Goal: Task Accomplishment & Management: Complete application form

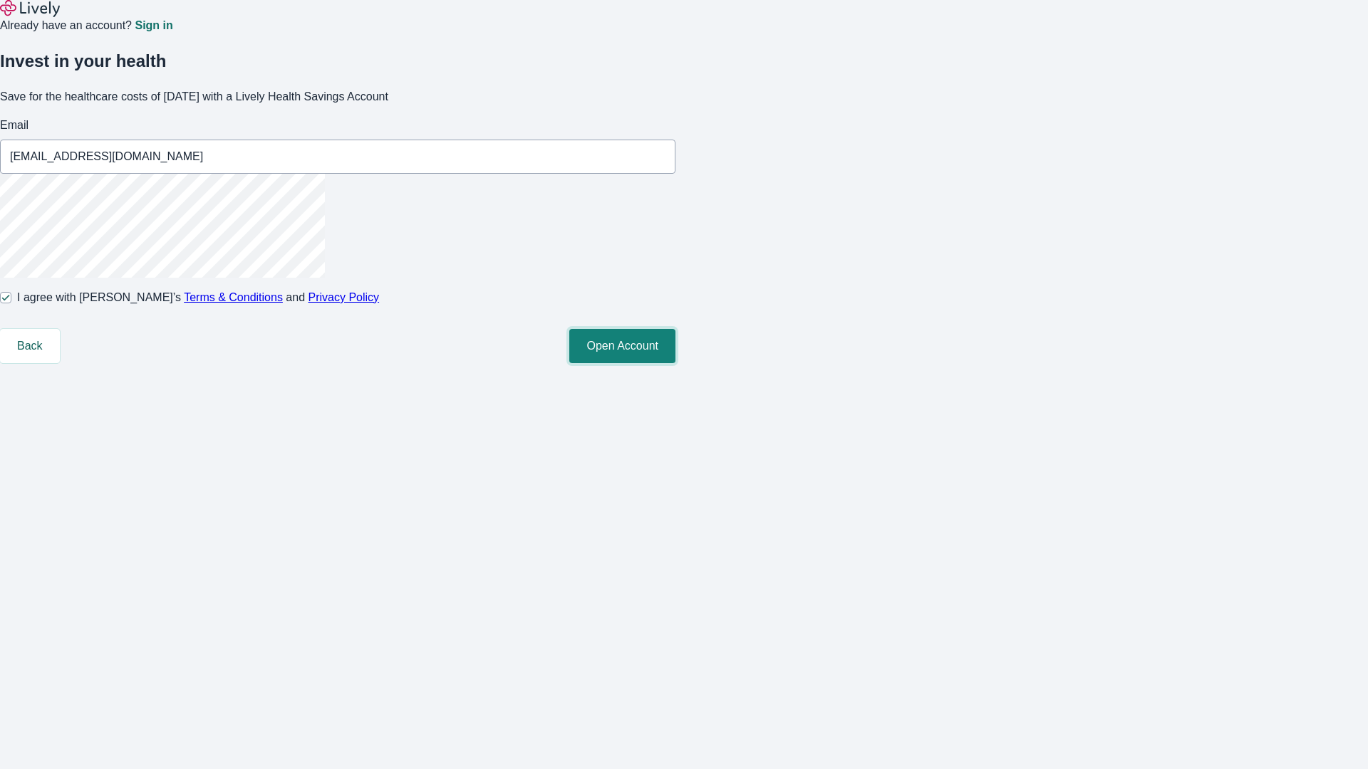
click at [675, 363] on button "Open Account" at bounding box center [622, 346] width 106 height 34
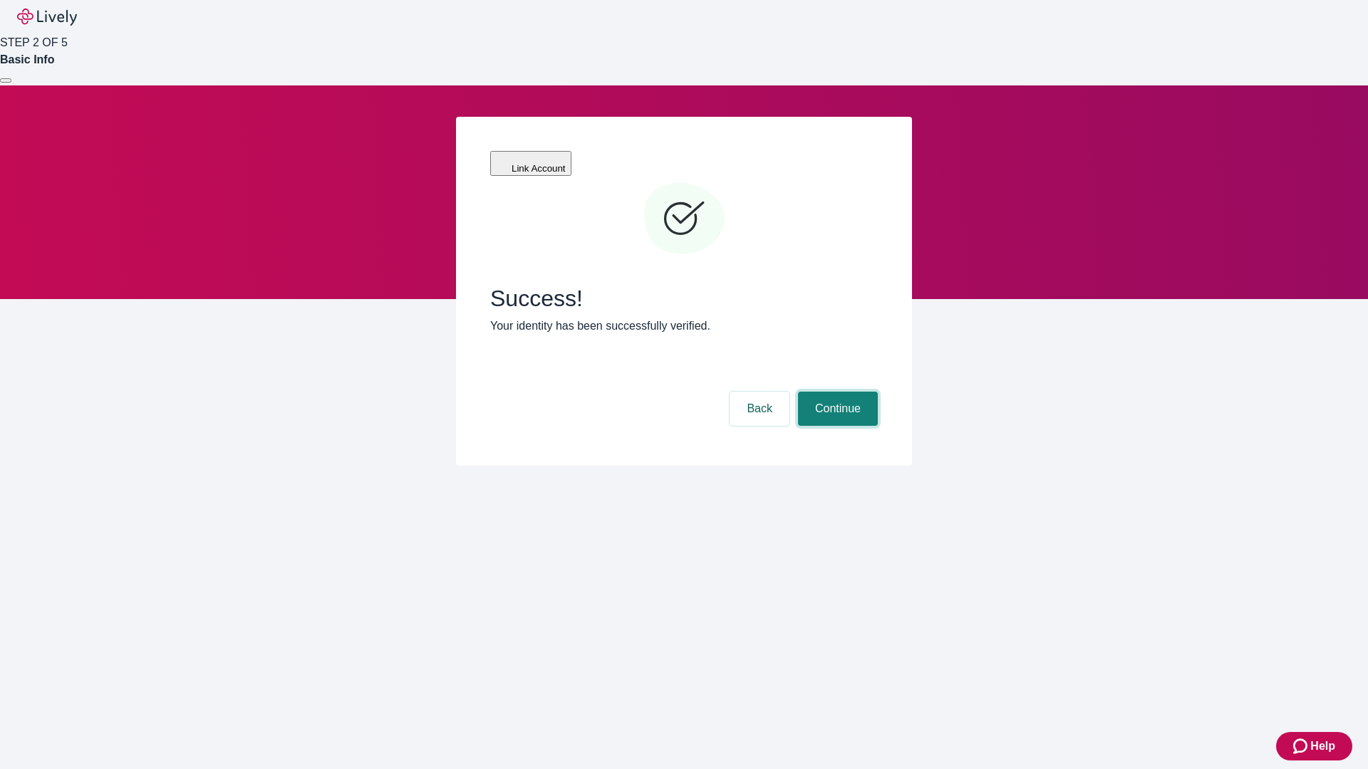
click at [836, 392] on button "Continue" at bounding box center [838, 409] width 80 height 34
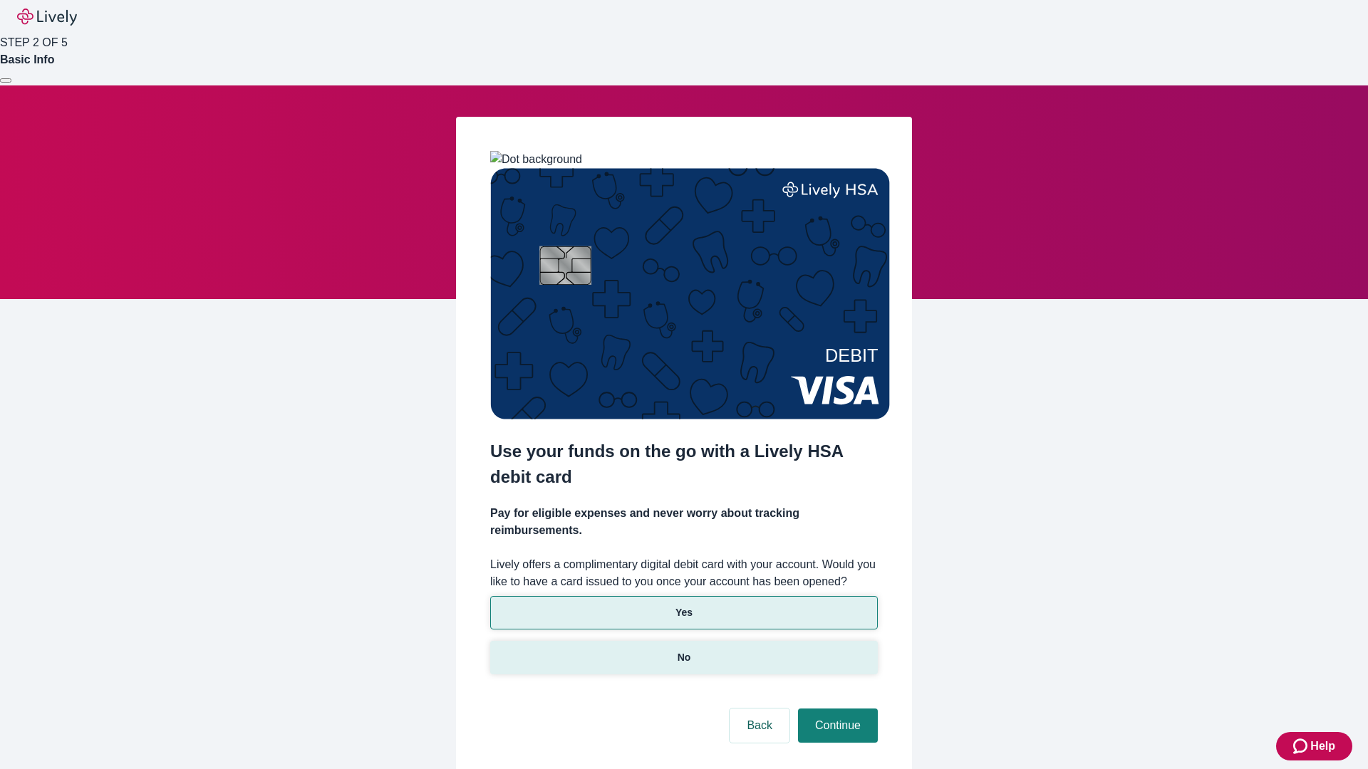
click at [683, 650] on p "No" at bounding box center [684, 657] width 14 height 15
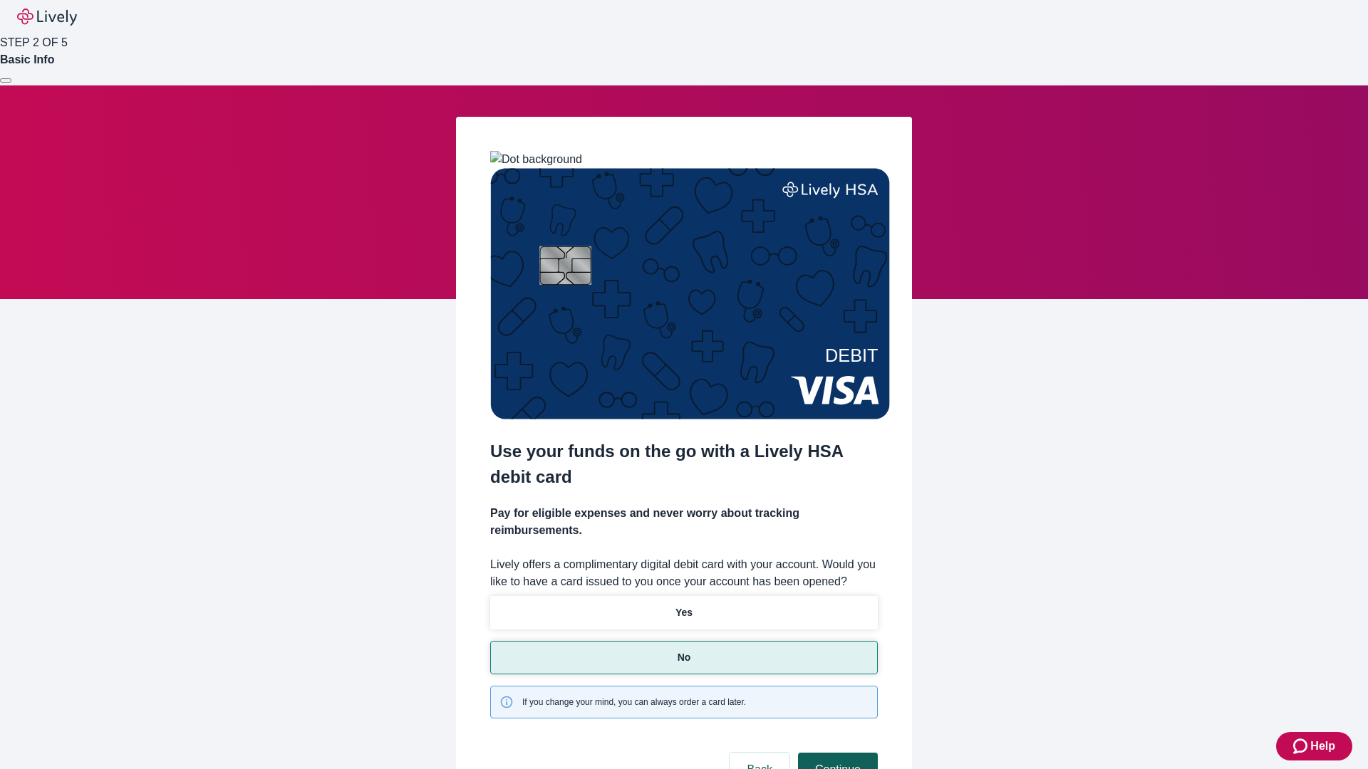
click at [836, 753] on button "Continue" at bounding box center [838, 770] width 80 height 34
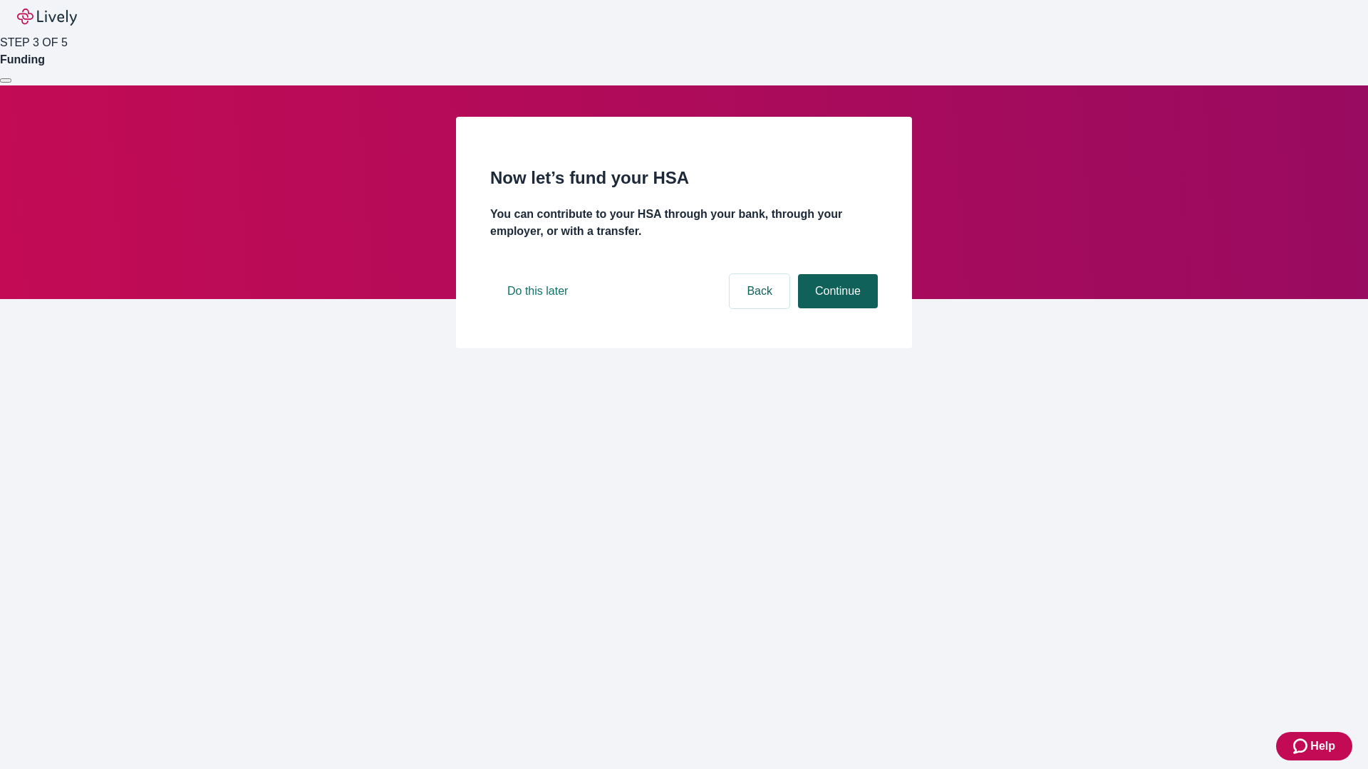
click at [836, 308] on button "Continue" at bounding box center [838, 291] width 80 height 34
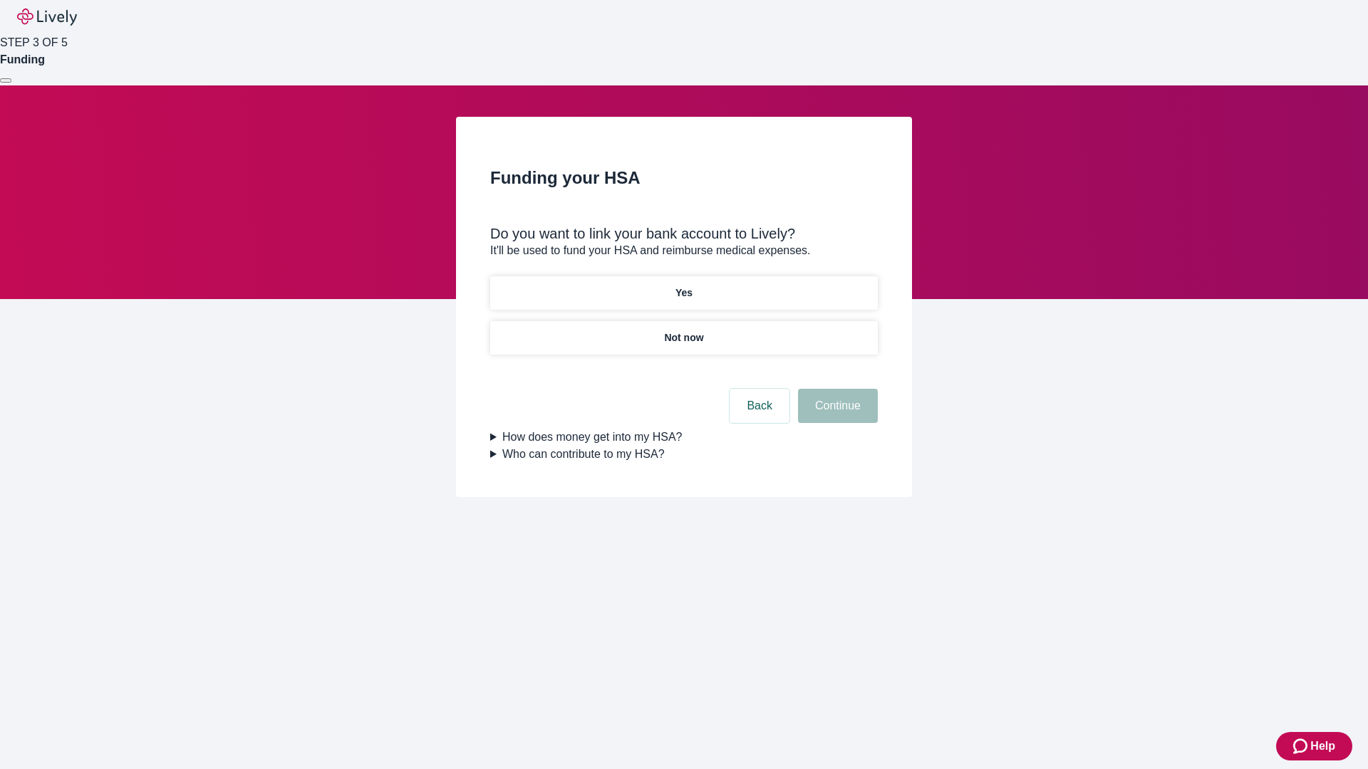
click at [683, 331] on p "Not now" at bounding box center [683, 338] width 39 height 15
click at [836, 415] on button "Continue" at bounding box center [838, 406] width 80 height 34
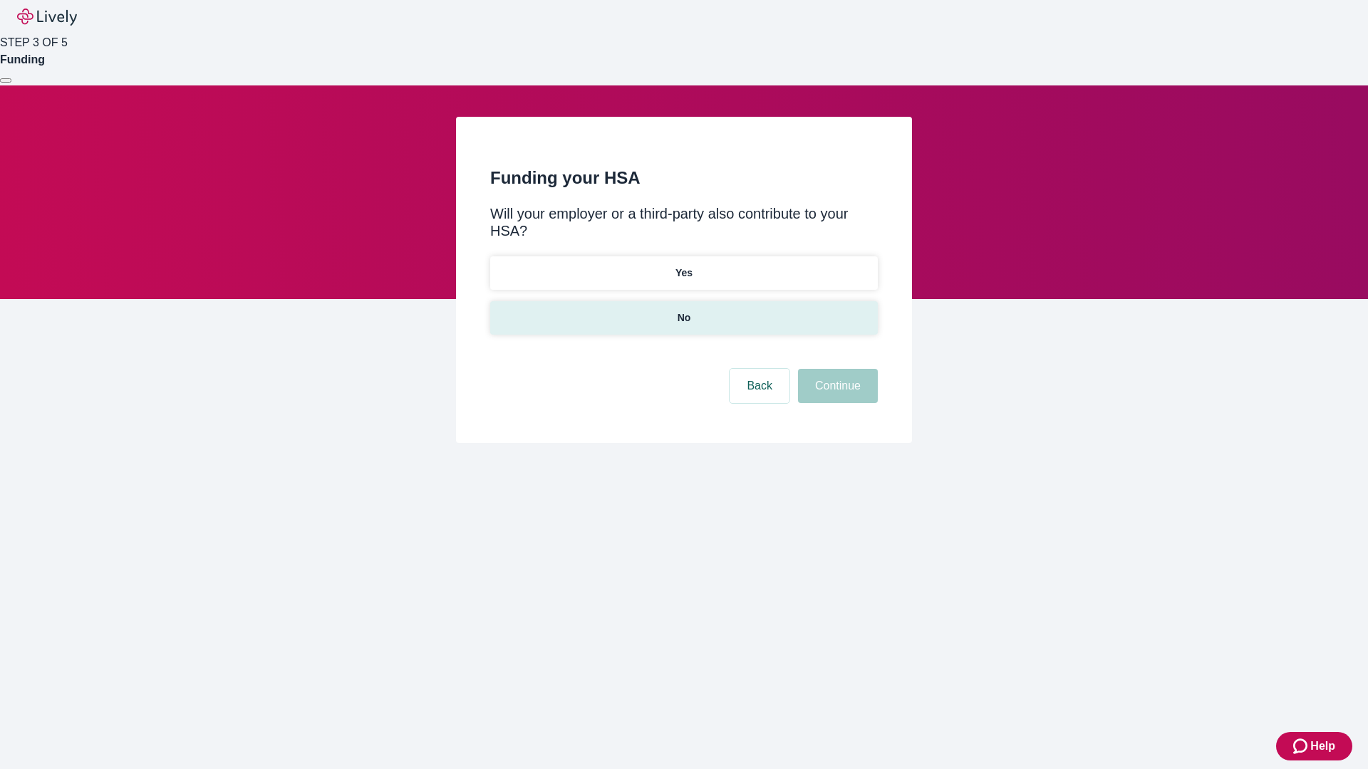
click at [683, 311] on p "No" at bounding box center [684, 318] width 14 height 15
click at [836, 369] on button "Continue" at bounding box center [838, 386] width 80 height 34
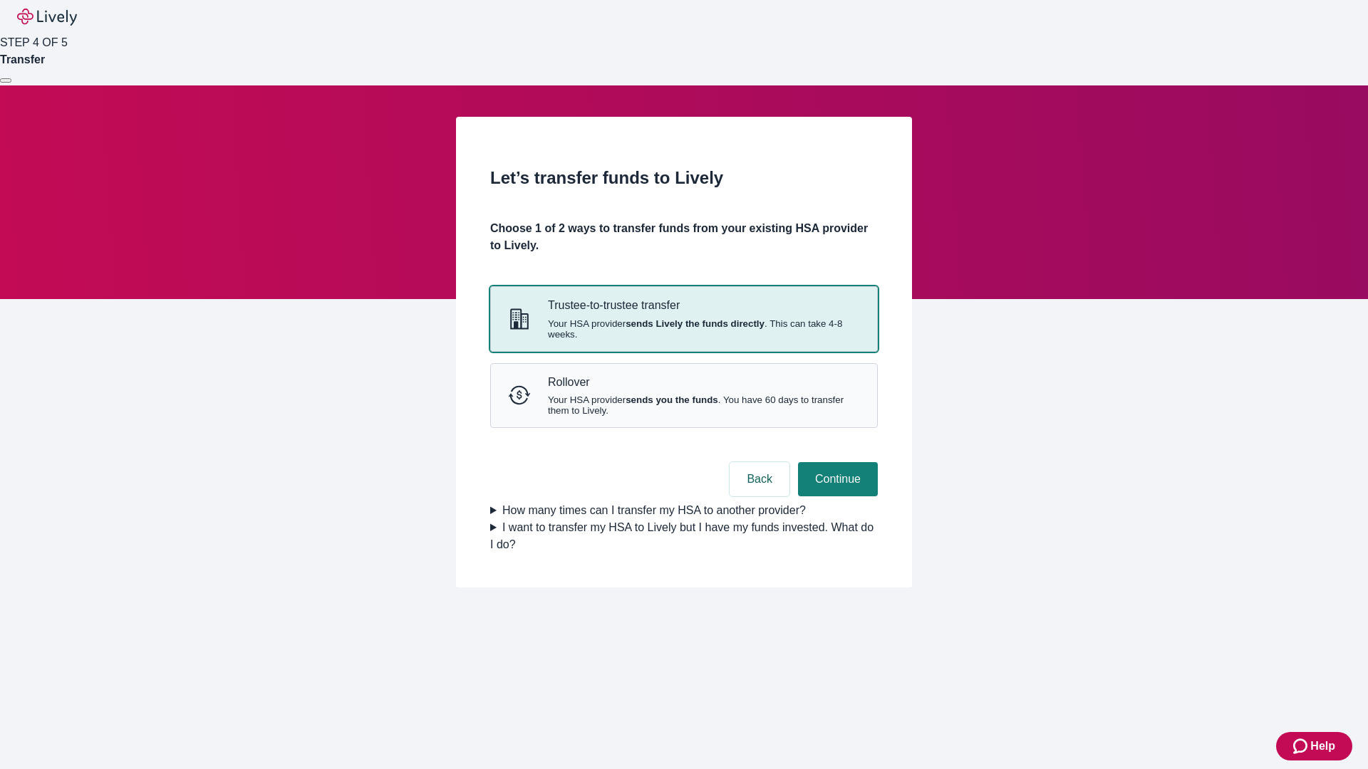
click at [683, 329] on strong "sends Lively the funds directly" at bounding box center [694, 323] width 139 height 11
click at [836, 497] on button "Continue" at bounding box center [838, 479] width 80 height 34
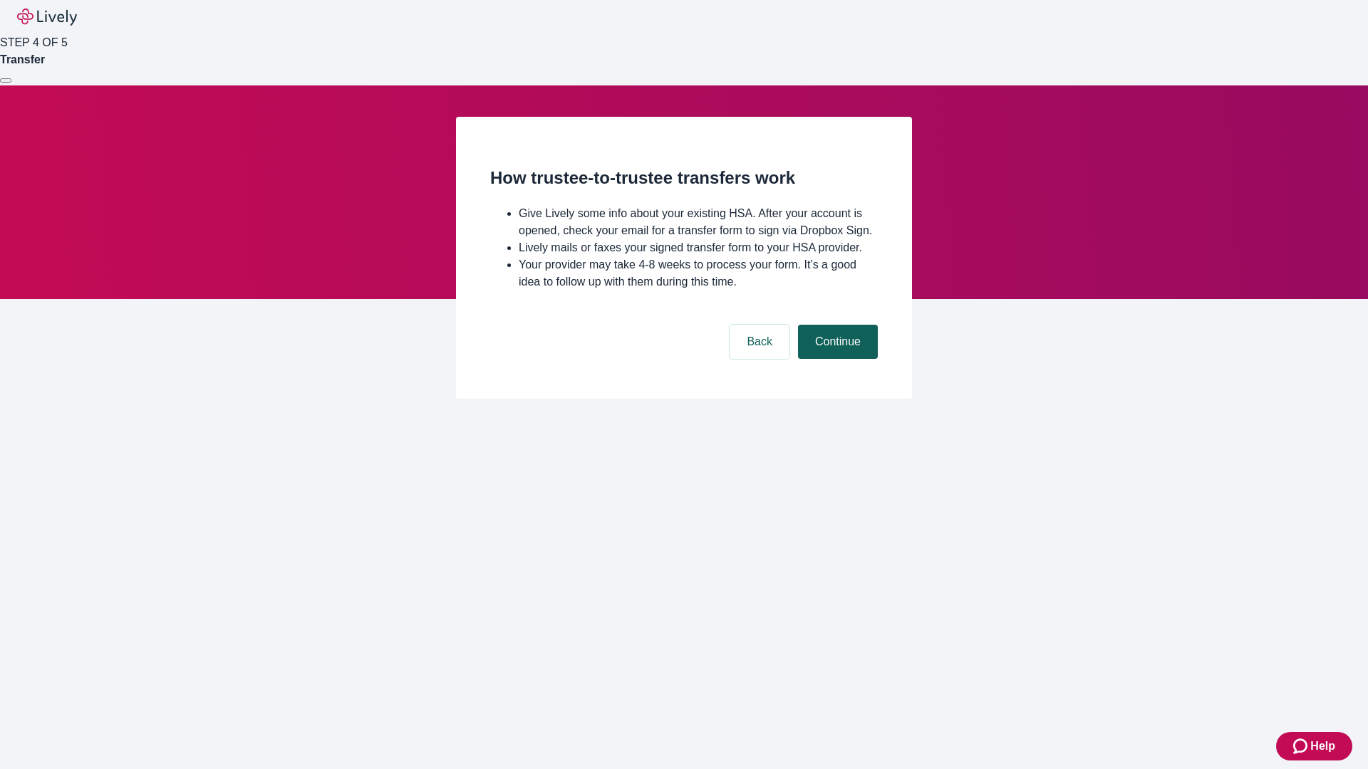
click at [836, 359] on button "Continue" at bounding box center [838, 342] width 80 height 34
